Goal: Task Accomplishment & Management: Use online tool/utility

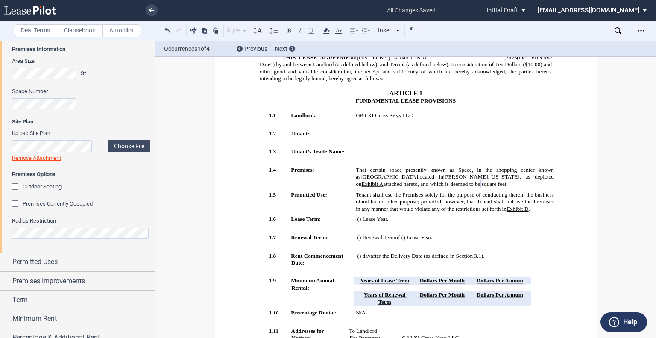
scroll to position [411, 0]
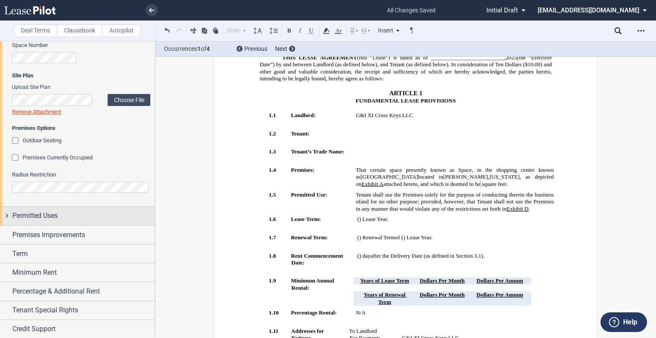
click at [67, 222] on div "Permitted Uses" at bounding box center [77, 216] width 155 height 18
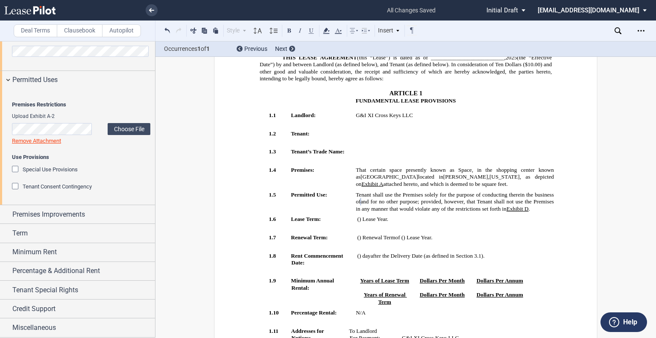
scroll to position [593, 0]
click at [50, 169] on span "Special Use Provisions" at bounding box center [50, 169] width 55 height 6
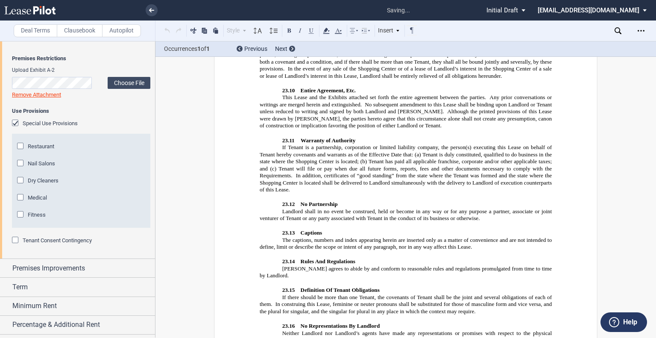
scroll to position [6001, 0]
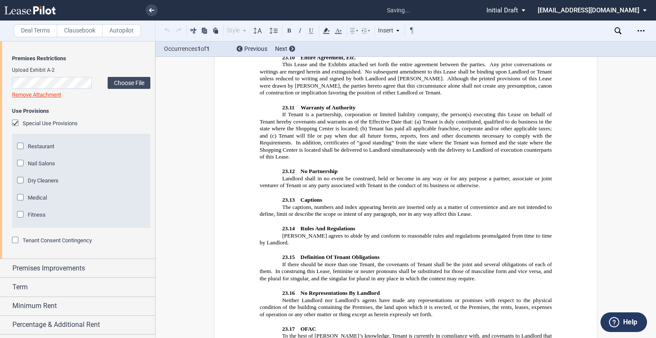
click at [20, 168] on div "Nail Salons" at bounding box center [21, 164] width 9 height 9
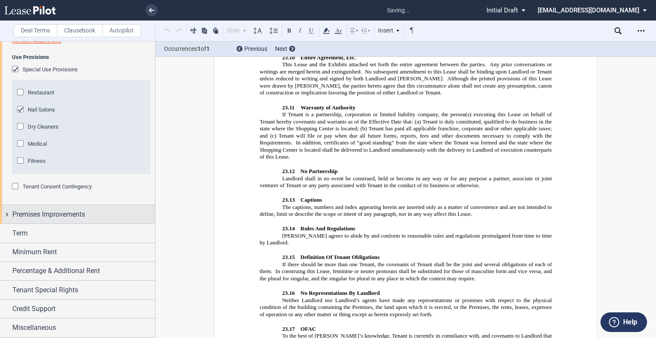
click at [87, 216] on div "Premises Improvements" at bounding box center [83, 214] width 143 height 10
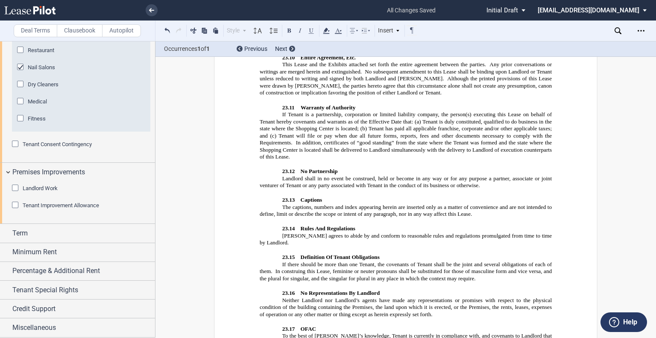
click at [14, 193] on div "Landlord Work" at bounding box center [16, 188] width 9 height 9
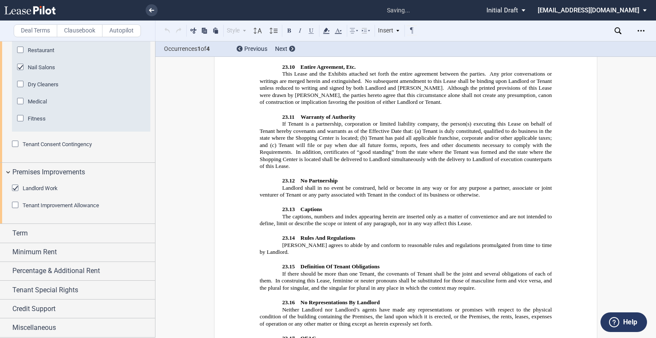
click at [15, 210] on div "Tenant Improvement Allowance" at bounding box center [16, 206] width 9 height 9
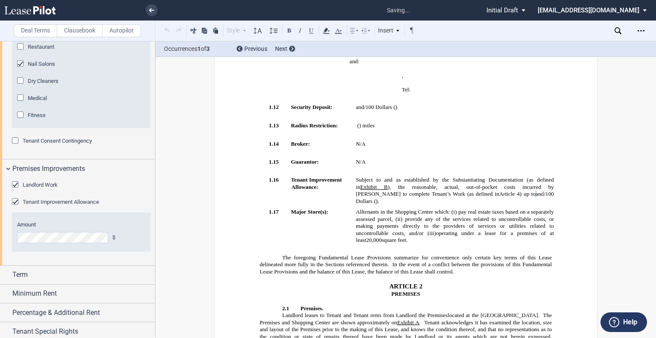
scroll to position [780, 0]
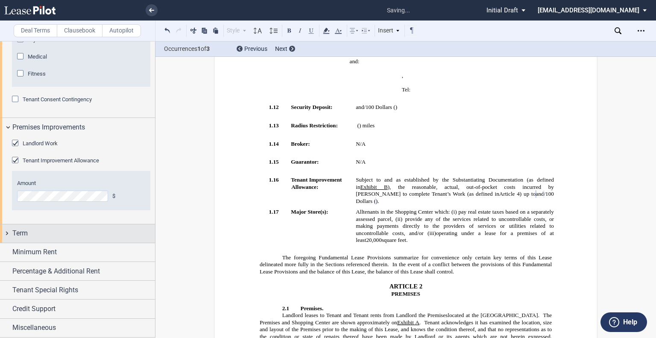
click at [35, 241] on div "Term" at bounding box center [77, 233] width 155 height 18
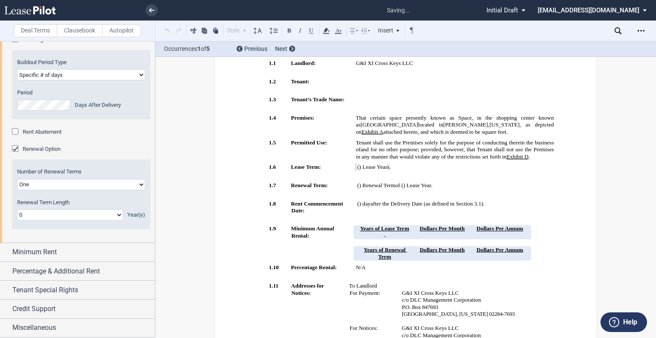
scroll to position [992, 0]
click at [34, 220] on select "0 1 2 3 4 5 6 7 8 9 10 11 12 13 14 15 16 17 18 19 20" at bounding box center [70, 214] width 106 height 11
select select "number:5"
click at [17, 220] on select "0 1 2 3 4 5 6 7 8 9 10 11 12 13 14 15 16 17 18 19 20" at bounding box center [70, 214] width 106 height 11
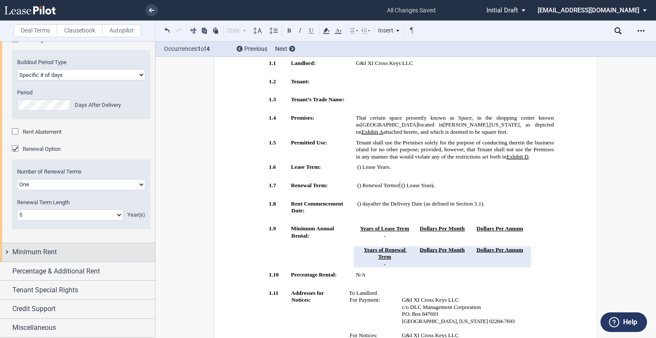
click at [106, 257] on div "Minimum Rent" at bounding box center [83, 252] width 143 height 10
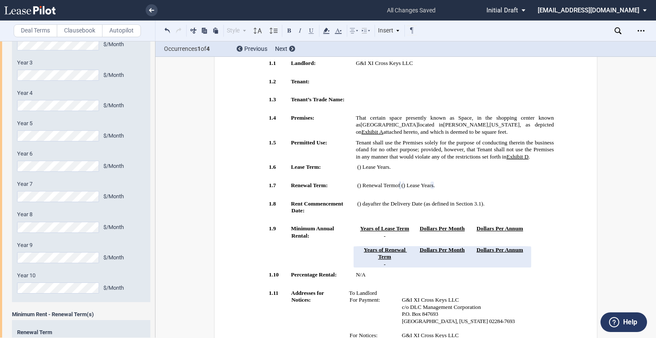
scroll to position [1203, 0]
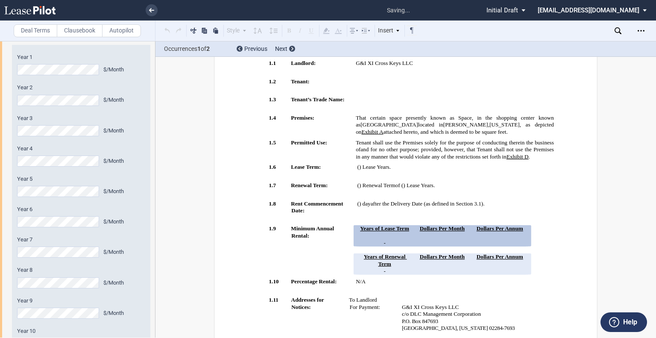
click at [0, 117] on div "Minimum Rent - Term Year 1 $/Sf Year 2 $/Sf Year 3 $/Sf Year 4 $/Sf Year 5 $/Sf…" at bounding box center [77, 294] width 155 height 525
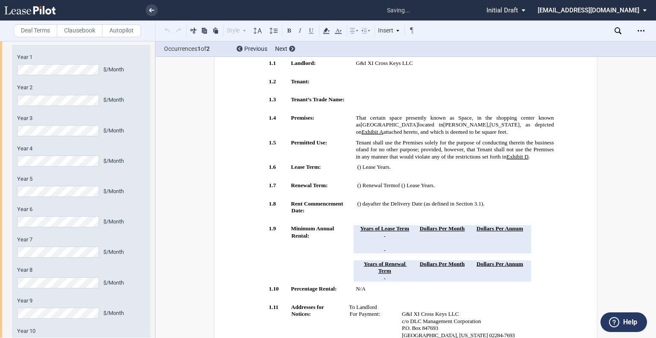
click at [0, 276] on div "Minimum Rent - Term Year 1 $/Sf Year 2 $/Sf Year 3 $/Sf Year 4 $/Sf Year 5 $/Sf…" at bounding box center [77, 294] width 155 height 525
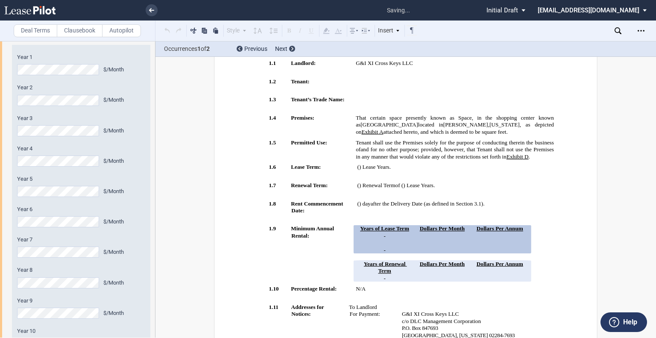
click at [0, 268] on div "Minimum Rent - Term Year 1 $/Sf Year 2 $/Sf Year 3 $/Sf Year 4 $/Sf Year 5 $/Sf…" at bounding box center [77, 294] width 155 height 525
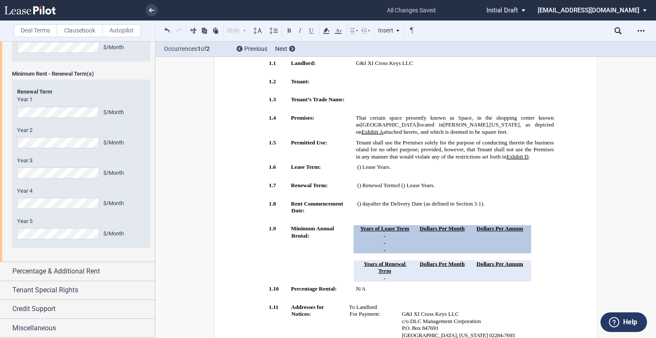
scroll to position [1385, 0]
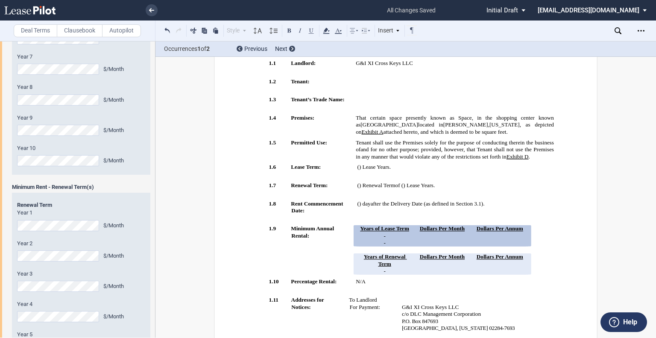
click at [49, 278] on div "Year 1 $/Month Year 2 $/Month Year 3 $/Month Year 4 $/Month Year 5 $/Month" at bounding box center [81, 280] width 128 height 143
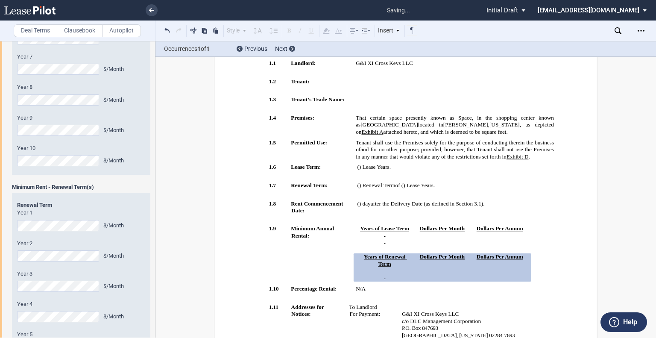
click at [0, 274] on div "Minimum Rent - Term Year 1 $/Sf Year 2 $/Sf Year 3 $/Sf Year 4 $/Sf Year 5 $/Sf…" at bounding box center [77, 112] width 155 height 525
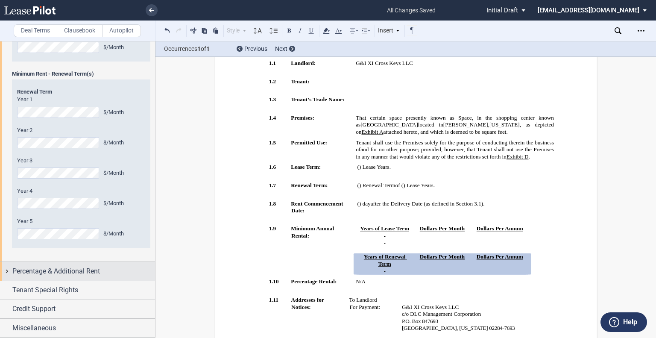
click at [104, 271] on div "Percentage & Additional Rent" at bounding box center [83, 271] width 143 height 10
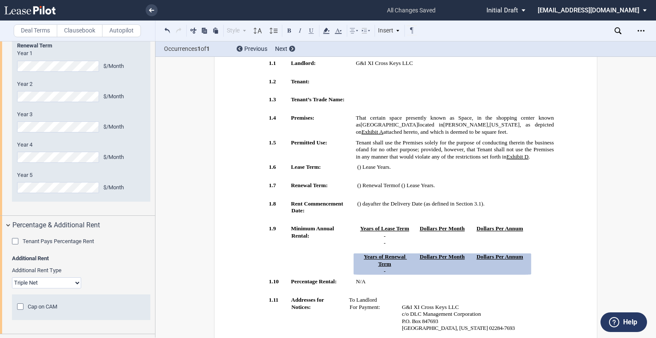
scroll to position [1644, 0]
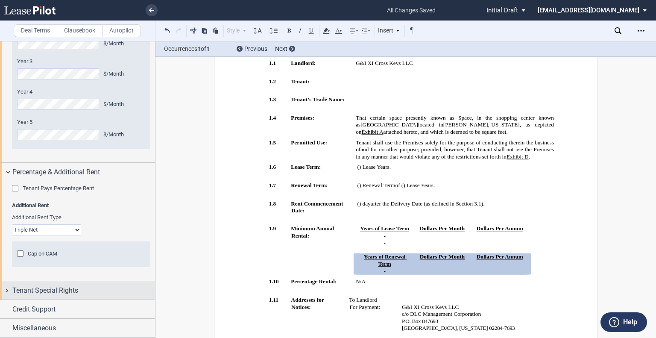
click at [42, 292] on span "Tenant Special Rights" at bounding box center [45, 290] width 66 height 10
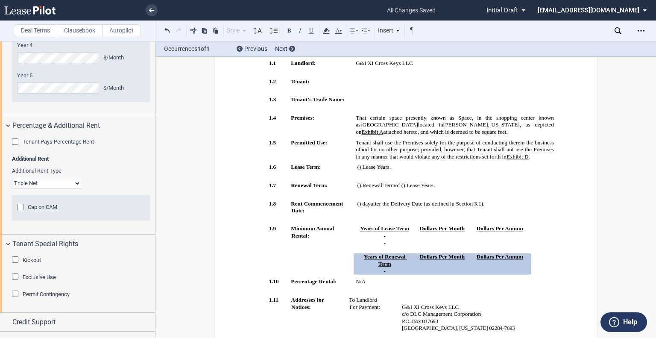
scroll to position [1703, 0]
